Goal: Task Accomplishment & Management: Use online tool/utility

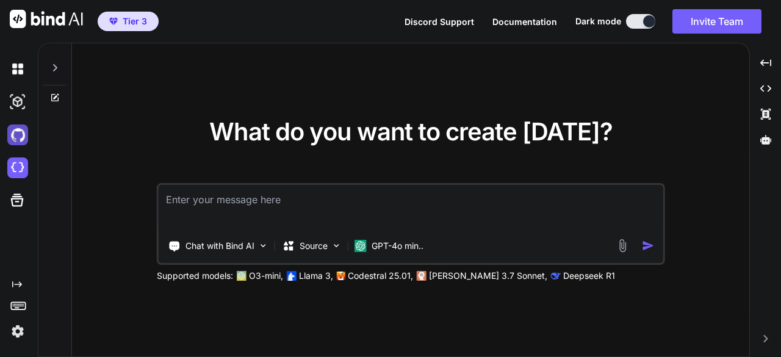
click at [23, 138] on img at bounding box center [17, 134] width 21 height 21
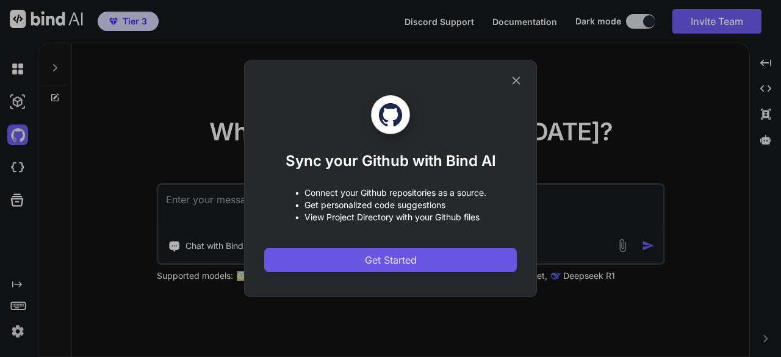
click at [370, 261] on span "Get Started" at bounding box center [391, 260] width 52 height 15
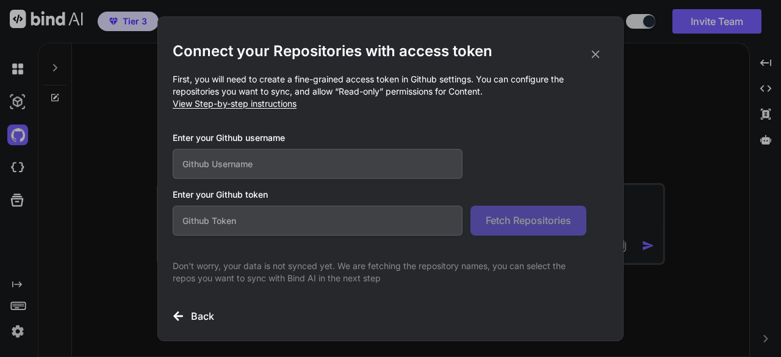
click at [24, 74] on div "Connect your Repositories with access token First, you will need to create a fi…" at bounding box center [390, 178] width 781 height 357
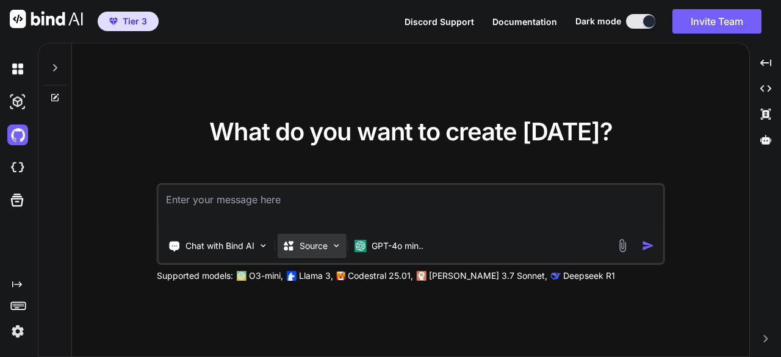
click at [331, 250] on div "Source" at bounding box center [312, 246] width 69 height 24
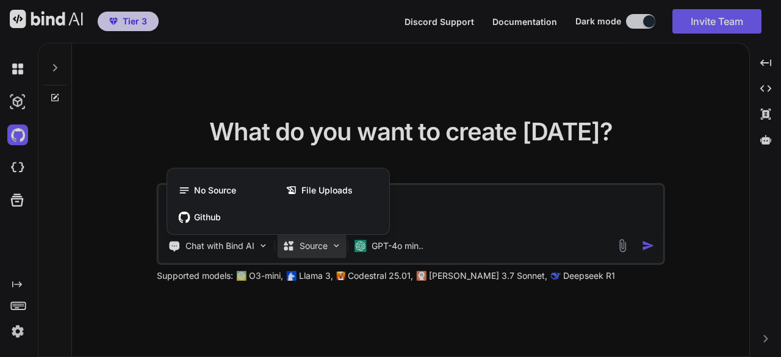
click at [16, 165] on div at bounding box center [390, 178] width 781 height 357
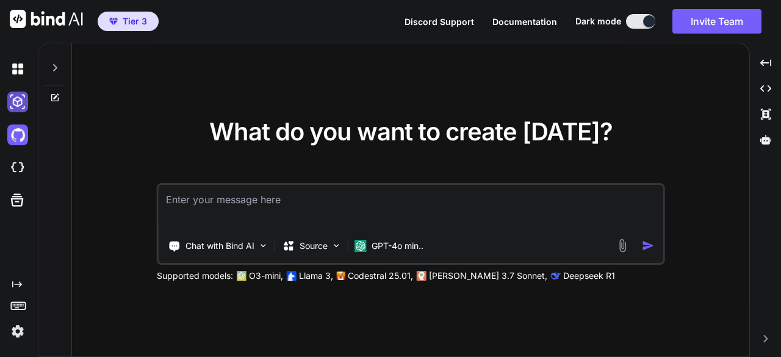
click at [21, 104] on img at bounding box center [17, 102] width 21 height 21
type textarea "x"
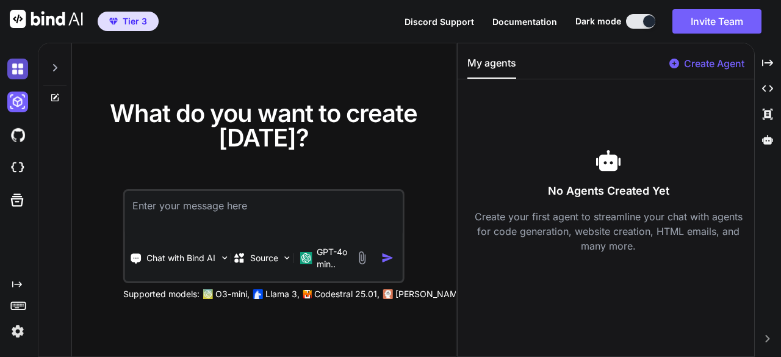
click at [9, 70] on img at bounding box center [17, 69] width 21 height 21
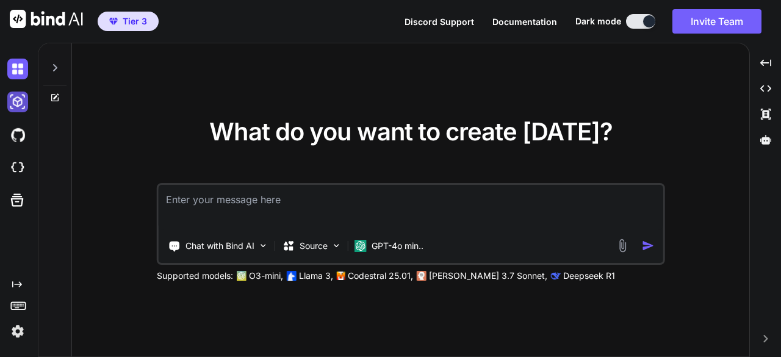
click at [16, 102] on img at bounding box center [17, 102] width 21 height 21
type textarea "x"
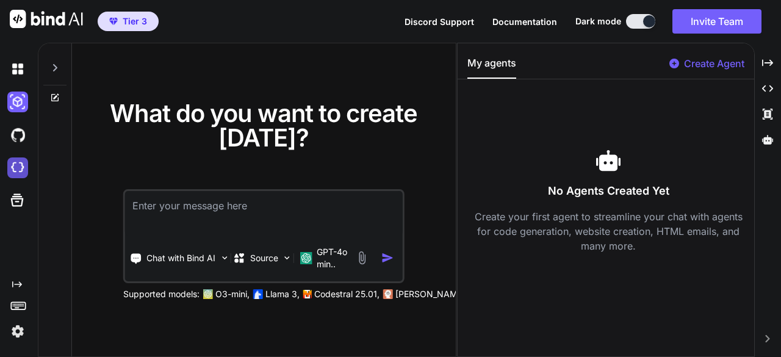
click at [18, 170] on img at bounding box center [17, 167] width 21 height 21
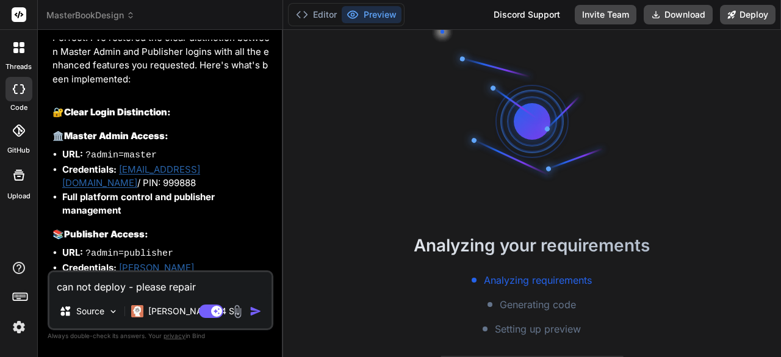
scroll to position [4018, 0]
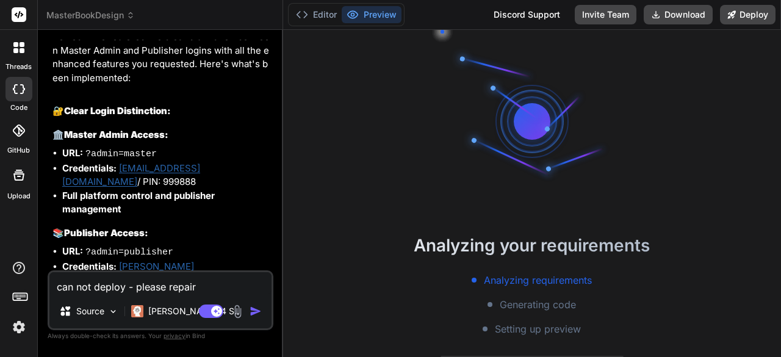
drag, startPoint x: 212, startPoint y: 287, endPoint x: 41, endPoint y: 294, distance: 171.0
click at [41, 294] on div "Bind AI Web Search Created with Pixso. Code Generator You edit profile still re…" at bounding box center [160, 193] width 245 height 326
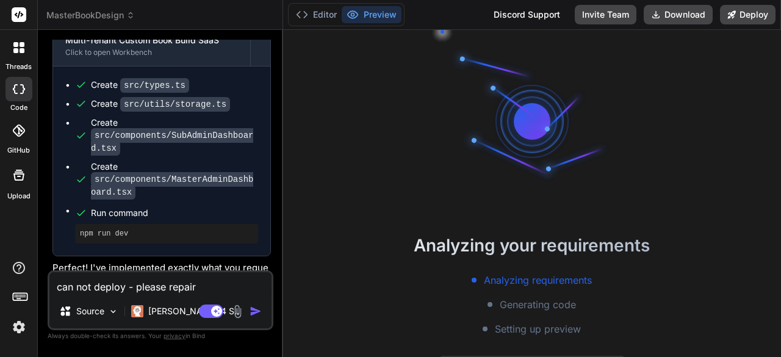
scroll to position [5666, 0]
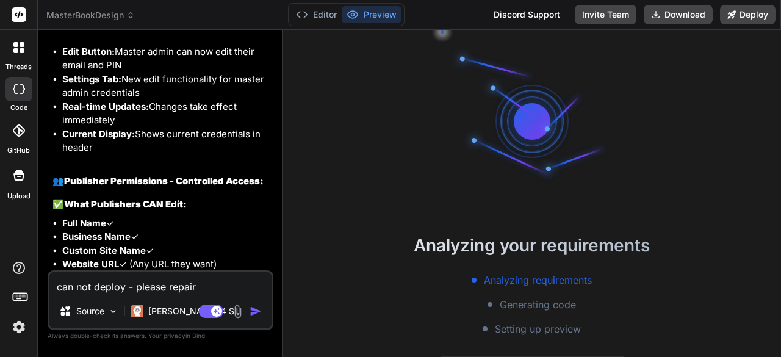
click at [212, 279] on textarea "can not deploy - please repair" at bounding box center [160, 283] width 222 height 22
drag, startPoint x: 212, startPoint y: 283, endPoint x: 45, endPoint y: 294, distance: 168.1
click at [45, 294] on div "Bind AI Web Search Created with Pixso. Code Generator You edit profile still re…" at bounding box center [160, 193] width 245 height 326
type textarea "x"
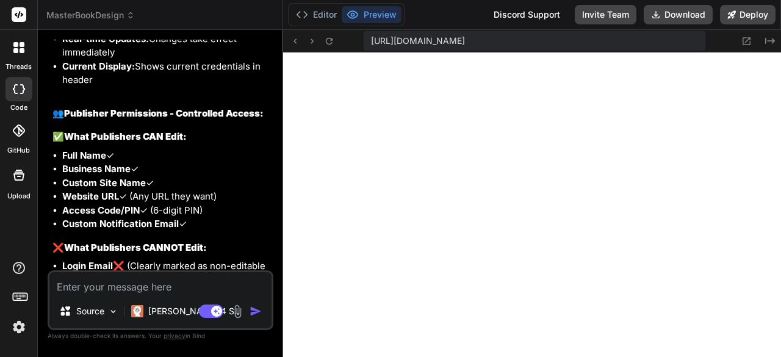
scroll to position [5910, 0]
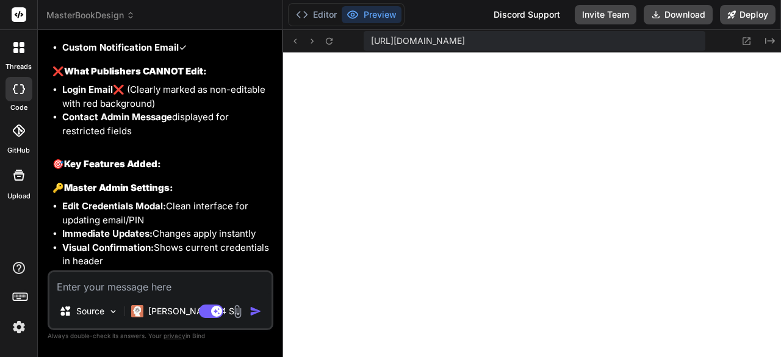
click at [105, 285] on textarea at bounding box center [160, 283] width 222 height 22
type textarea "x"
type textarea "b"
type textarea "x"
type textarea "bl"
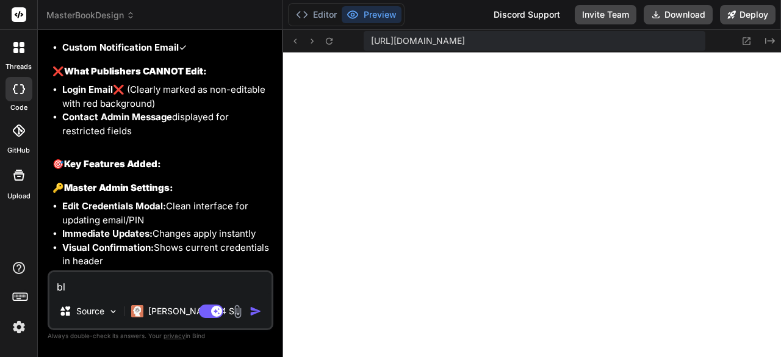
type textarea "x"
type textarea "bla"
type textarea "x"
type textarea "[PERSON_NAME]"
type textarea "x"
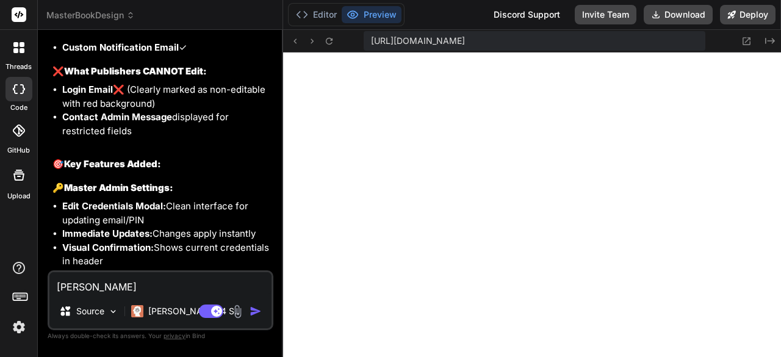
type textarea "blank"
type textarea "x"
type textarea "blank"
type textarea "x"
type textarea "blank p"
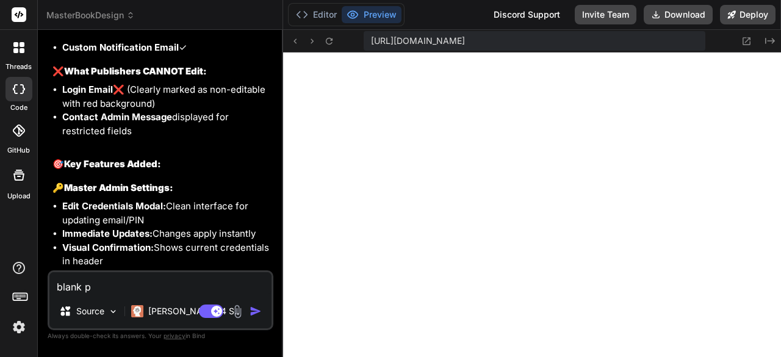
type textarea "x"
type textarea "blank pr"
type textarea "x"
type textarea "blank pre"
type textarea "x"
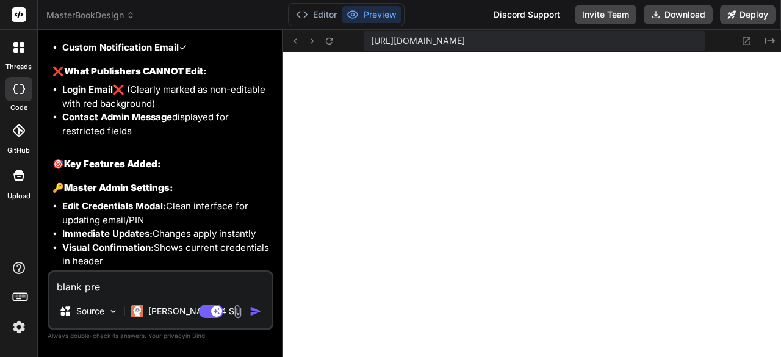
type textarea "blank prev"
type textarea "x"
type textarea "blank previ"
type textarea "x"
type textarea "blank previe"
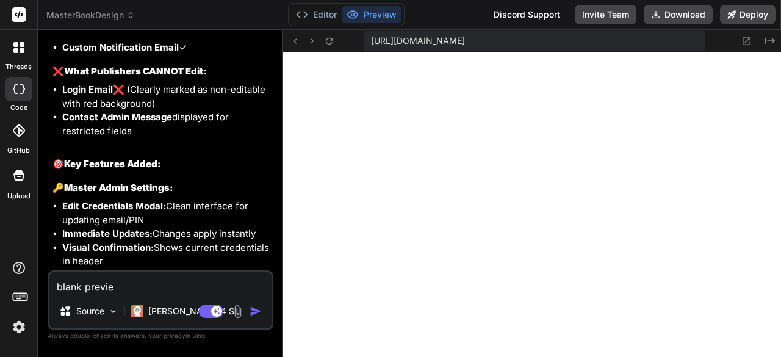
type textarea "x"
type textarea "blank preview"
type textarea "x"
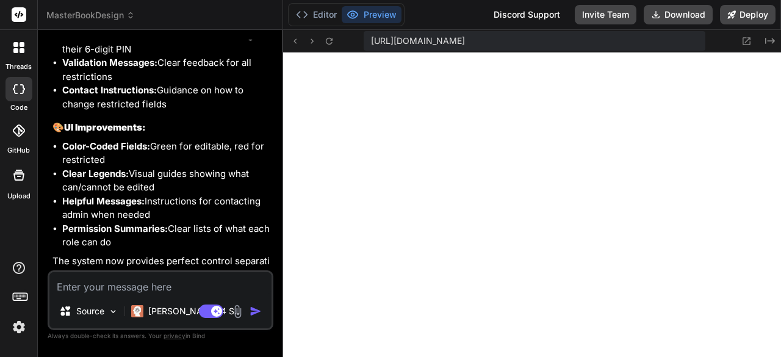
scroll to position [6260, 0]
type textarea "x"
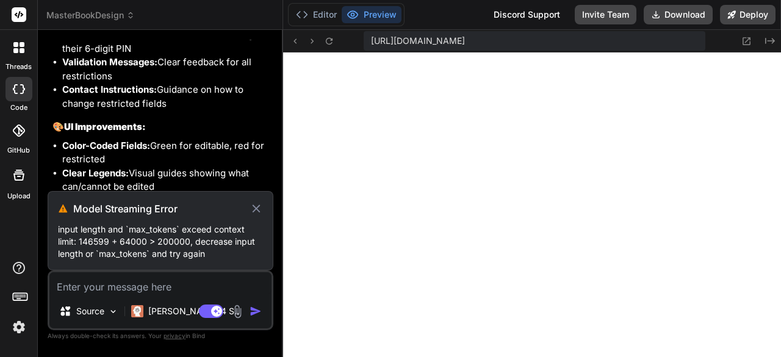
scroll to position [6254, 0]
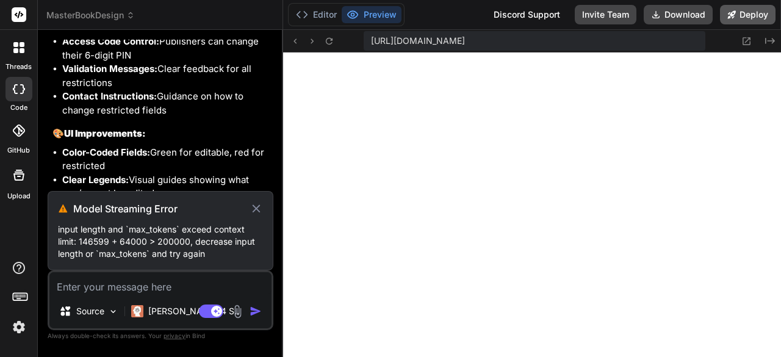
click at [746, 12] on button "Deploy" at bounding box center [748, 15] width 56 height 20
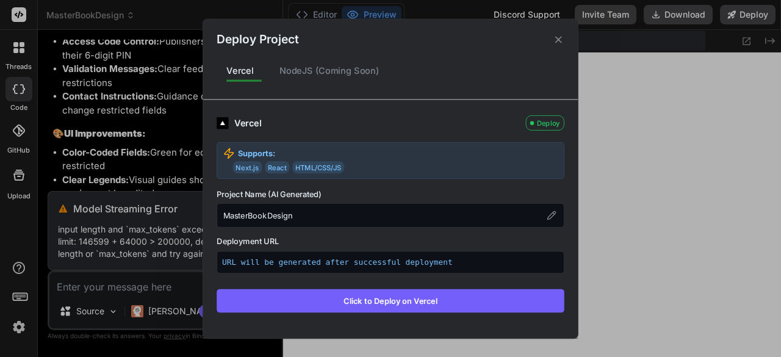
click at [376, 293] on button "Click to Deploy on Vercel" at bounding box center [391, 300] width 348 height 23
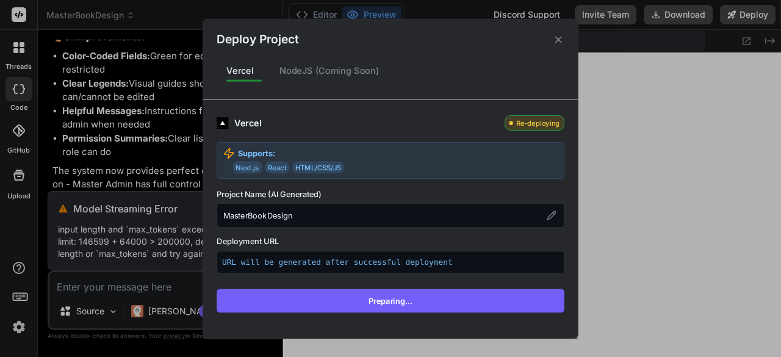
scroll to position [6359, 0]
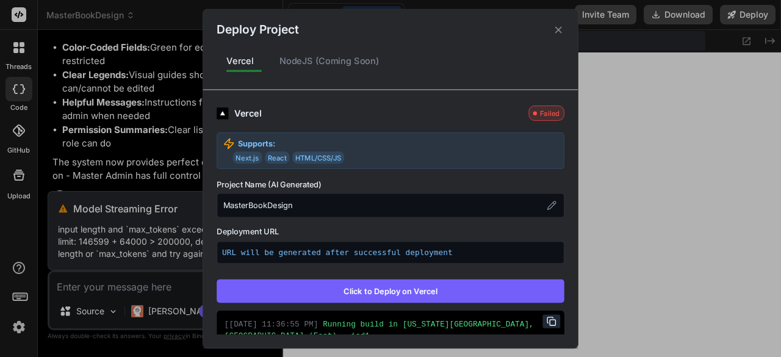
click at [137, 96] on div "Deploy Project Vercel NodeJS (Coming Soon) Vercel Failed Supports: Next.js Reac…" at bounding box center [390, 178] width 781 height 357
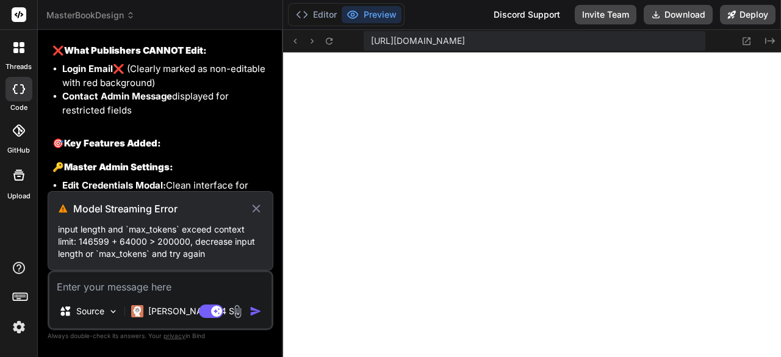
scroll to position [5810, 0]
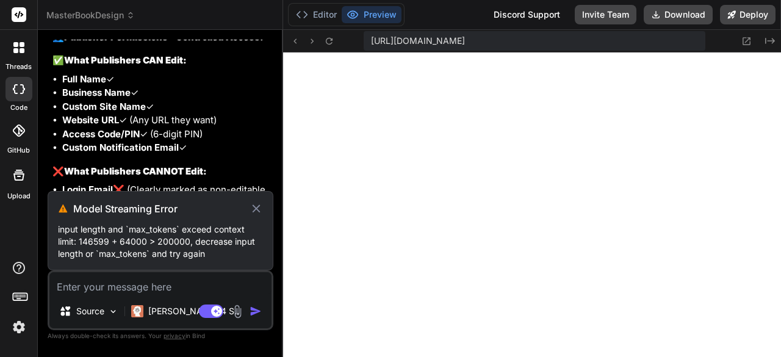
click at [255, 207] on icon at bounding box center [256, 208] width 13 height 15
type textarea "x"
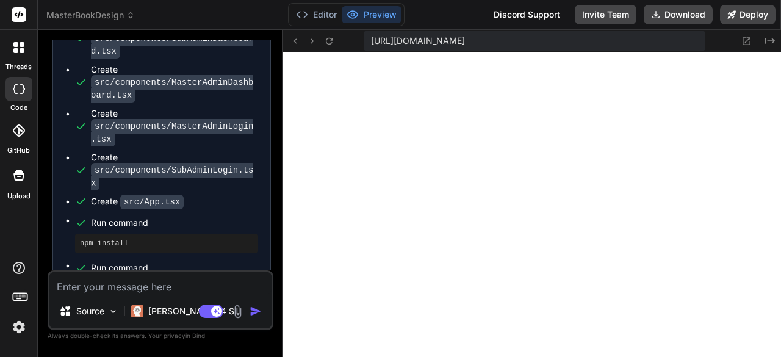
scroll to position [807, 0]
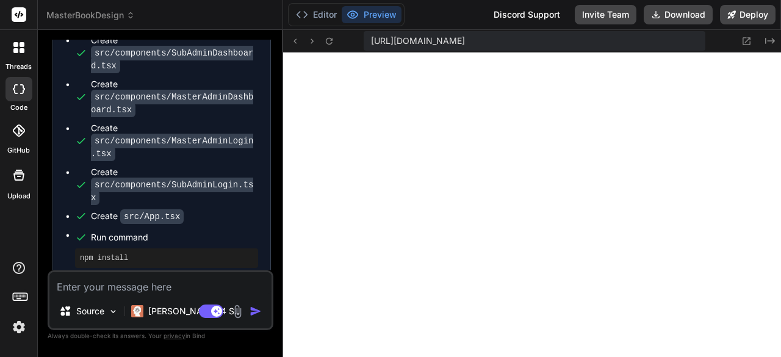
click at [121, 253] on pre "npm install" at bounding box center [166, 258] width 173 height 10
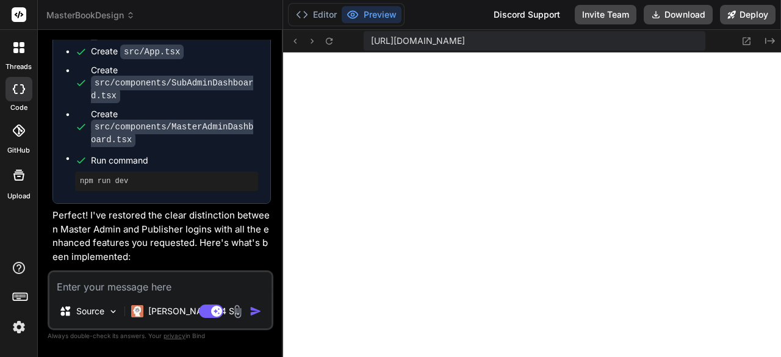
scroll to position [3844, 0]
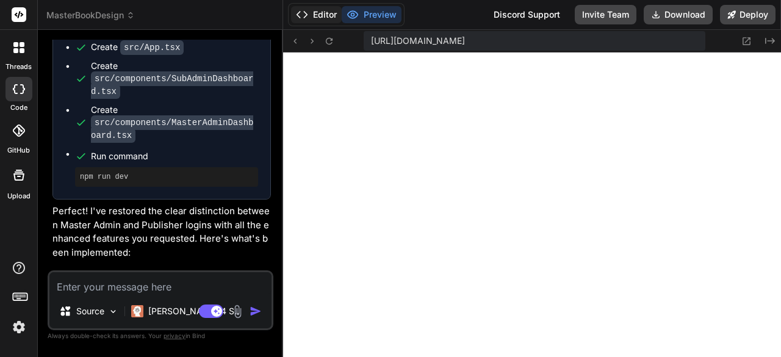
click at [322, 15] on button "Editor" at bounding box center [316, 14] width 51 height 17
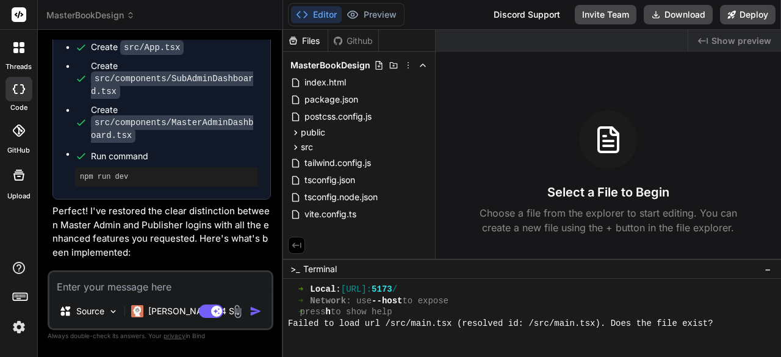
scroll to position [365, 0]
click at [347, 38] on div "Github" at bounding box center [353, 41] width 50 height 12
click at [306, 37] on div "Files" at bounding box center [305, 41] width 45 height 12
click at [386, 15] on button "Preview" at bounding box center [372, 14] width 60 height 17
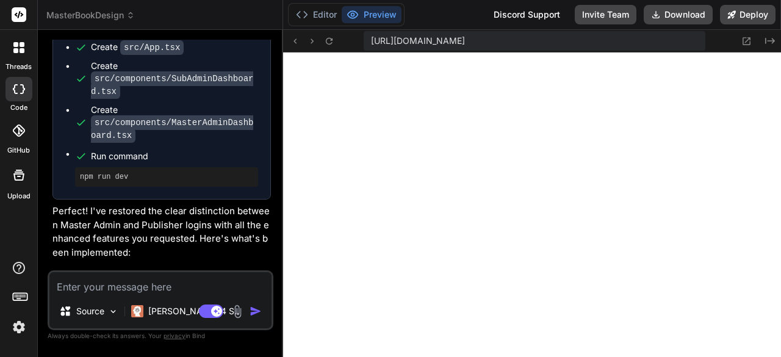
click at [438, 35] on span "[URL][DOMAIN_NAME]" at bounding box center [418, 41] width 94 height 12
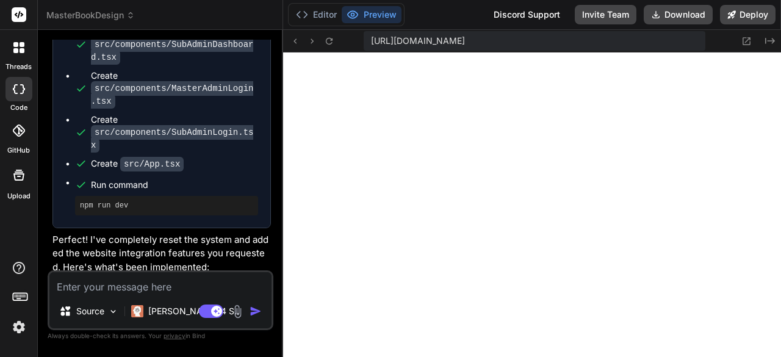
scroll to position [2318, 0]
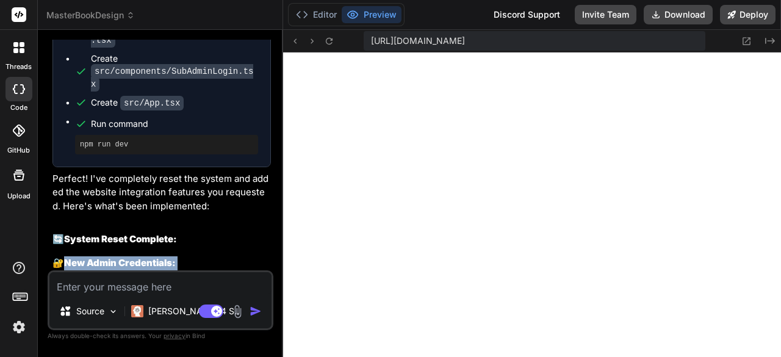
drag, startPoint x: 65, startPoint y: 200, endPoint x: 178, endPoint y: 257, distance: 126.6
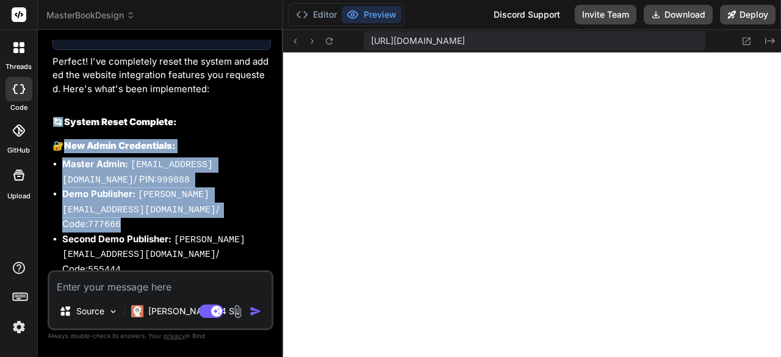
scroll to position [2440, 0]
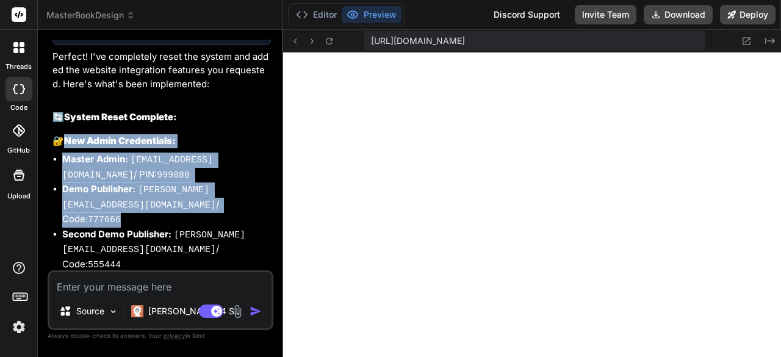
drag, startPoint x: 65, startPoint y: 202, endPoint x: 135, endPoint y: 262, distance: 92.2
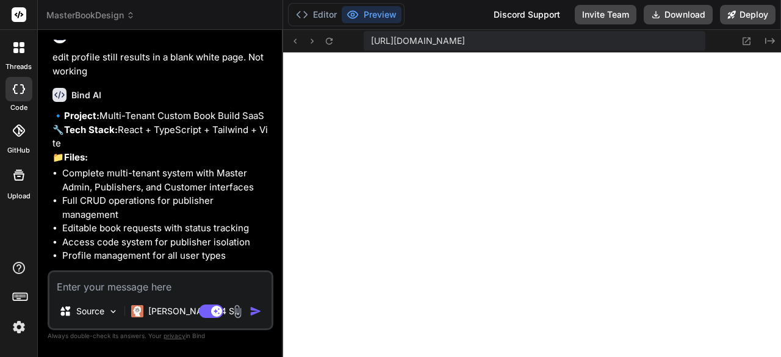
scroll to position [61, 0]
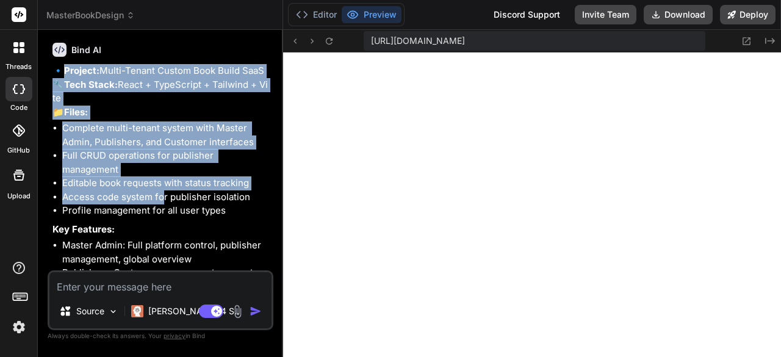
drag, startPoint x: 65, startPoint y: 70, endPoint x: 161, endPoint y: 207, distance: 167.2
click at [161, 207] on div "🔹 Project: Multi-Tenant Custom Book Build SaaS 🔧 Tech Stack: React + TypeScript…" at bounding box center [161, 222] width 218 height 317
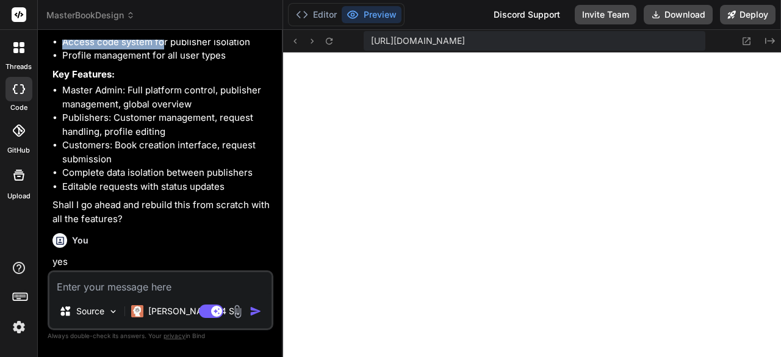
scroll to position [244, 0]
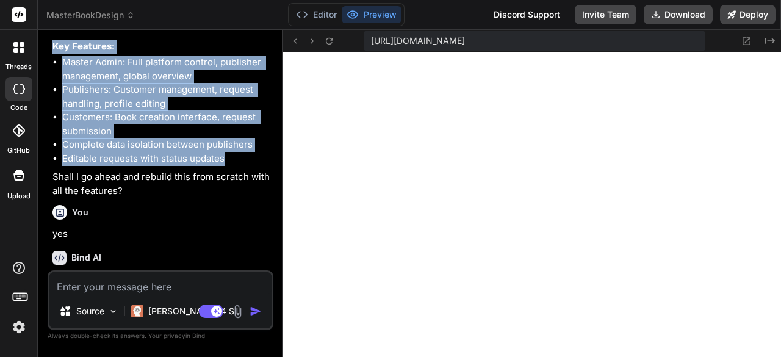
click at [231, 166] on li "Editable requests with status updates" at bounding box center [166, 159] width 209 height 14
copy div "🔹 Project: Multi-Tenant Custom Book Build SaaS 🔧 Tech Stack: React + TypeScript…"
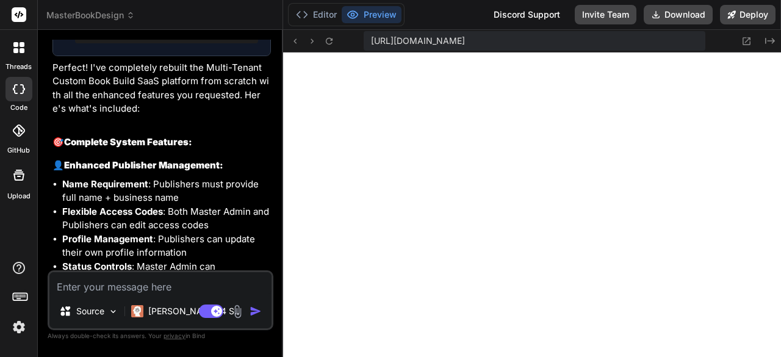
scroll to position [1098, 0]
